Goal: Check status: Check status

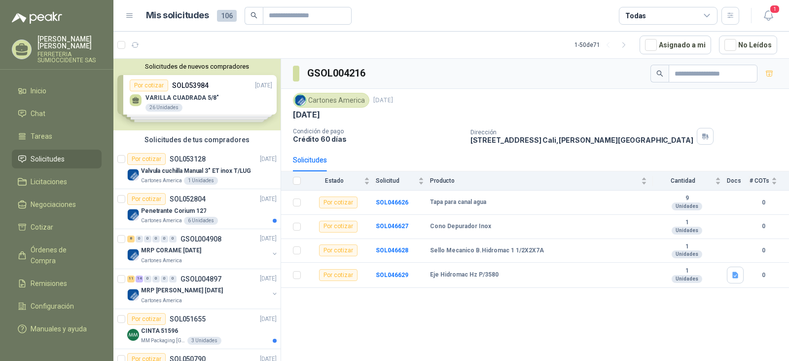
click at [66, 155] on li "Solicitudes" at bounding box center [57, 158] width 78 height 11
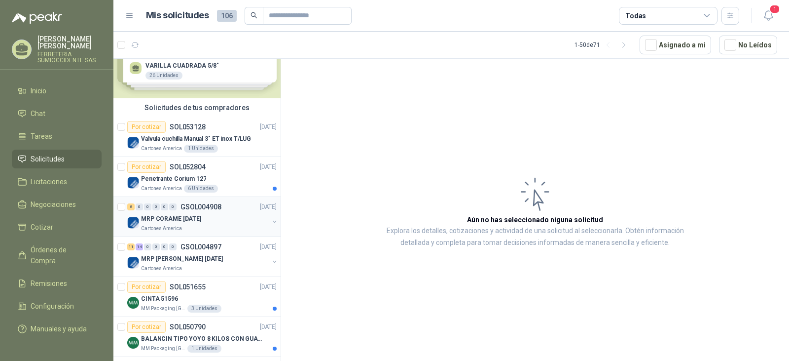
scroll to position [49, 0]
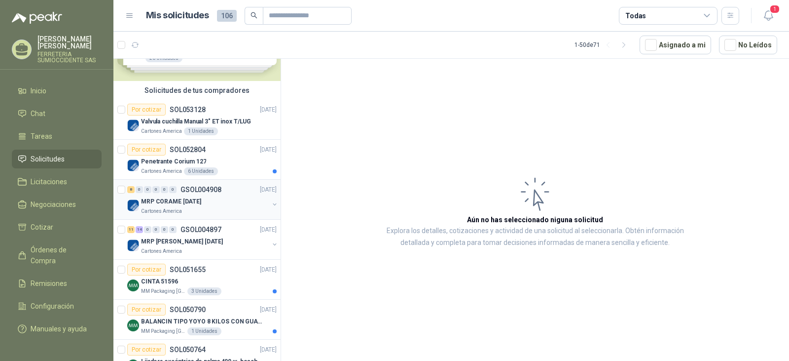
click at [229, 206] on div "MRP CORAME [DATE]" at bounding box center [205, 201] width 128 height 12
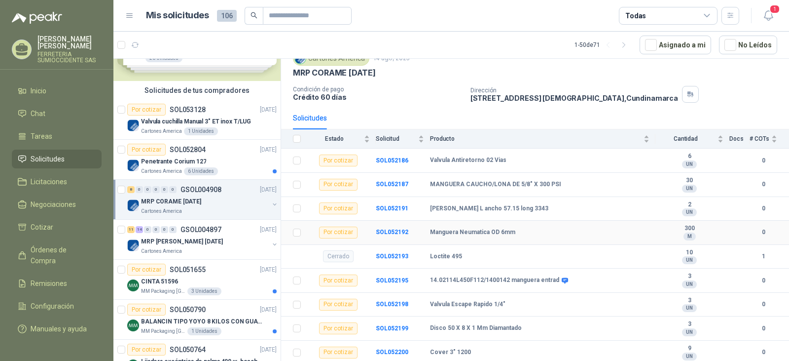
scroll to position [42, 0]
click at [226, 245] on div "MRP [PERSON_NAME] [DATE]" at bounding box center [205, 241] width 128 height 12
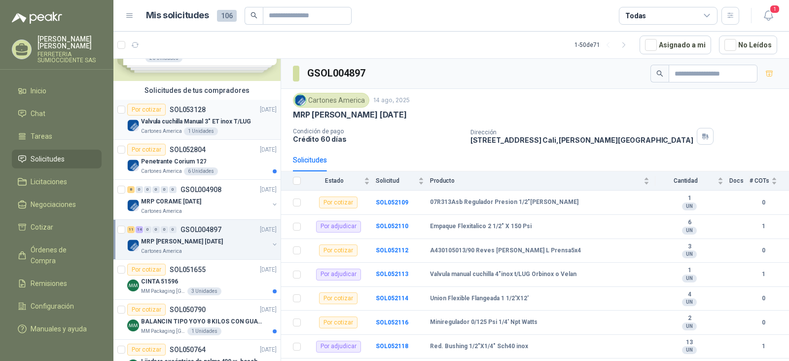
click at [237, 131] on div "Cartones America 1 Unidades" at bounding box center [209, 131] width 136 height 8
